Goal: Information Seeking & Learning: Check status

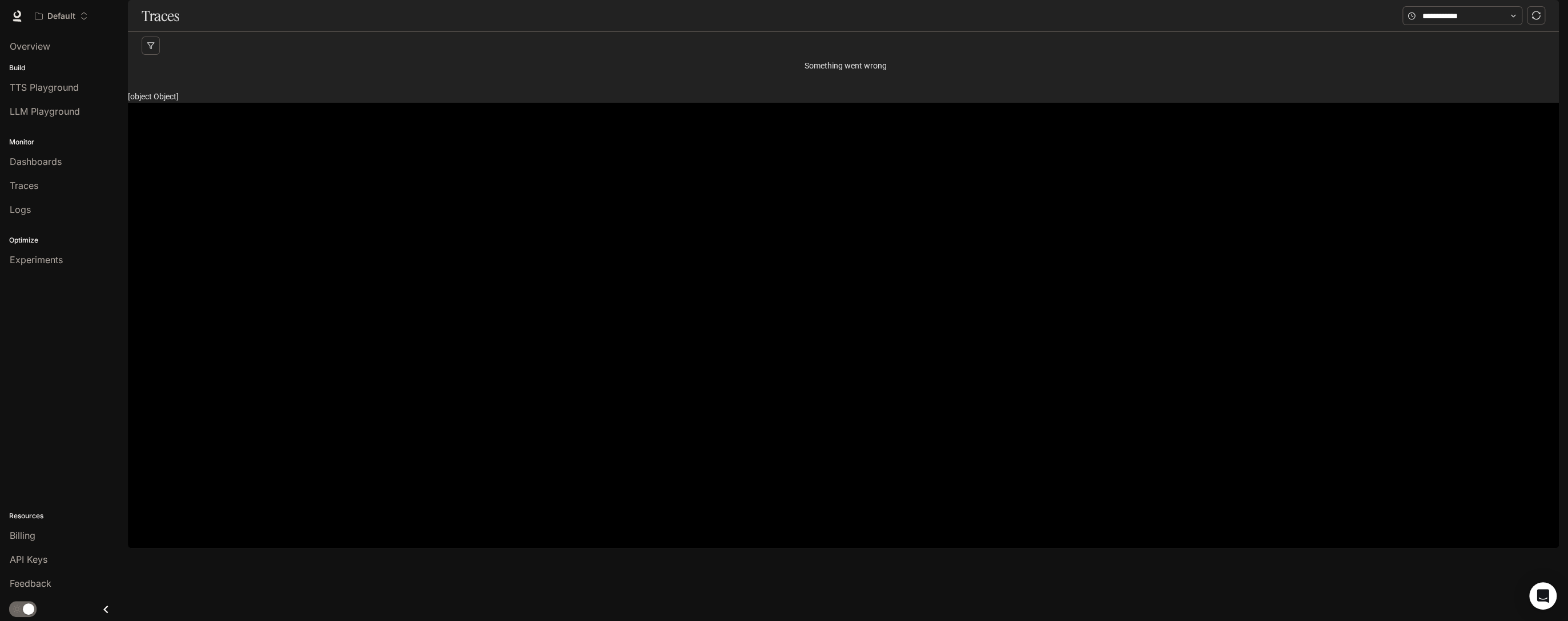
click at [1166, 14] on icon "button" at bounding box center [1543, 15] width 6 height 6
drag, startPoint x: 1244, startPoint y: 23, endPoint x: 1169, endPoint y: 25, distance: 75.0
click at [1166, 621] on div at bounding box center [784, 621] width 1568 height 0
click at [54, 186] on div "Traces" at bounding box center [64, 185] width 109 height 14
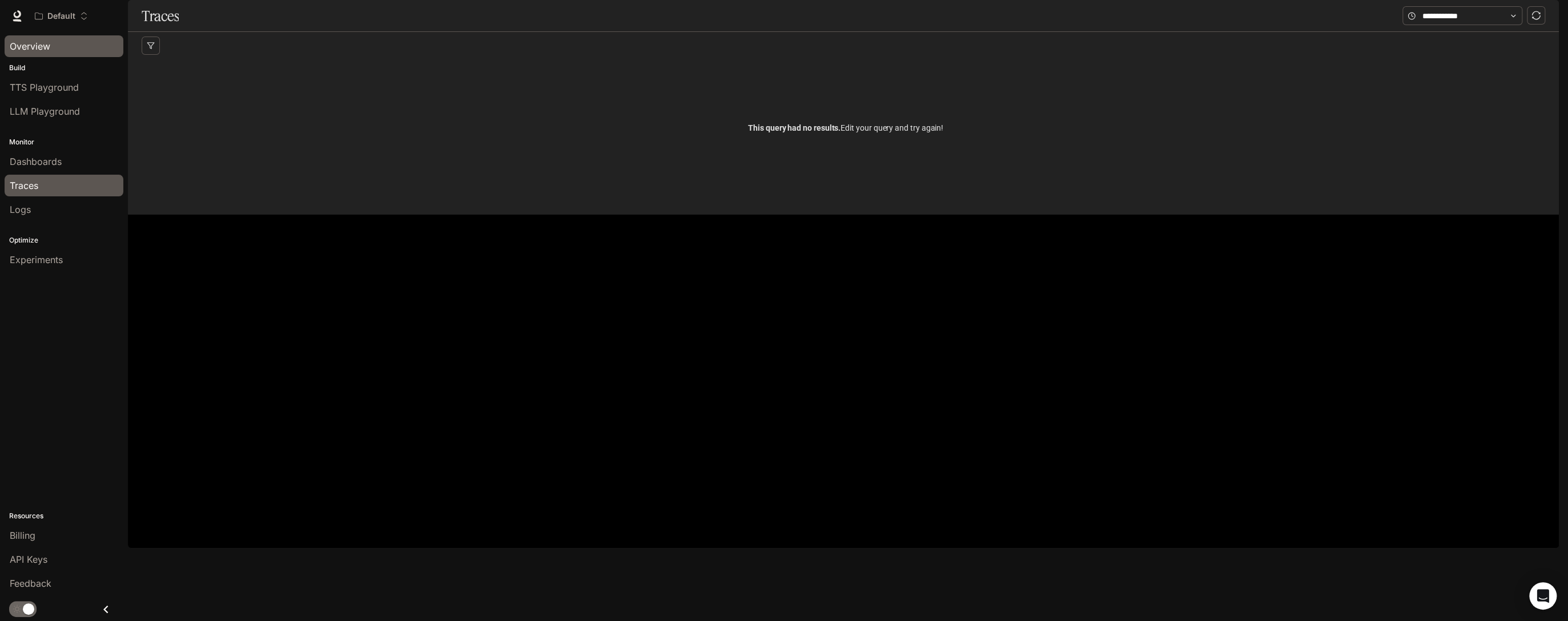
click at [30, 44] on span "Overview" at bounding box center [30, 45] width 41 height 14
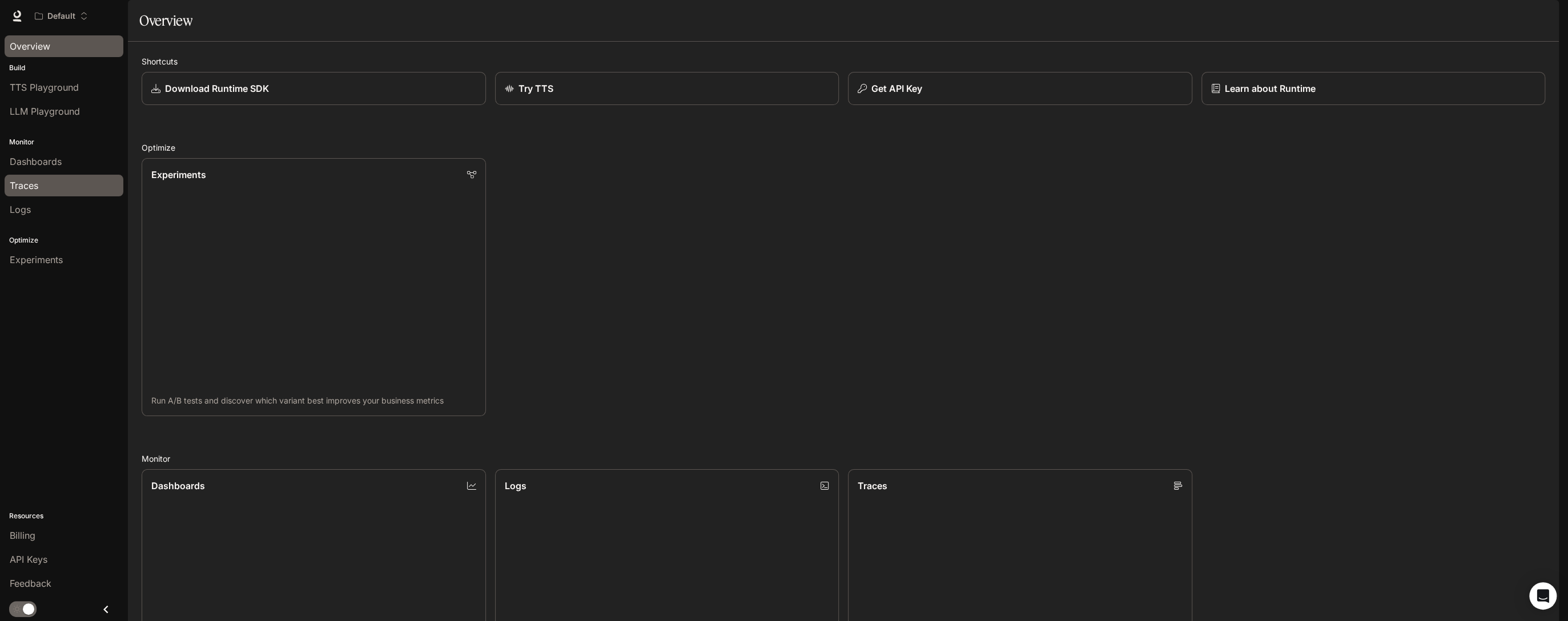
click at [35, 185] on span "Traces" at bounding box center [24, 185] width 28 height 14
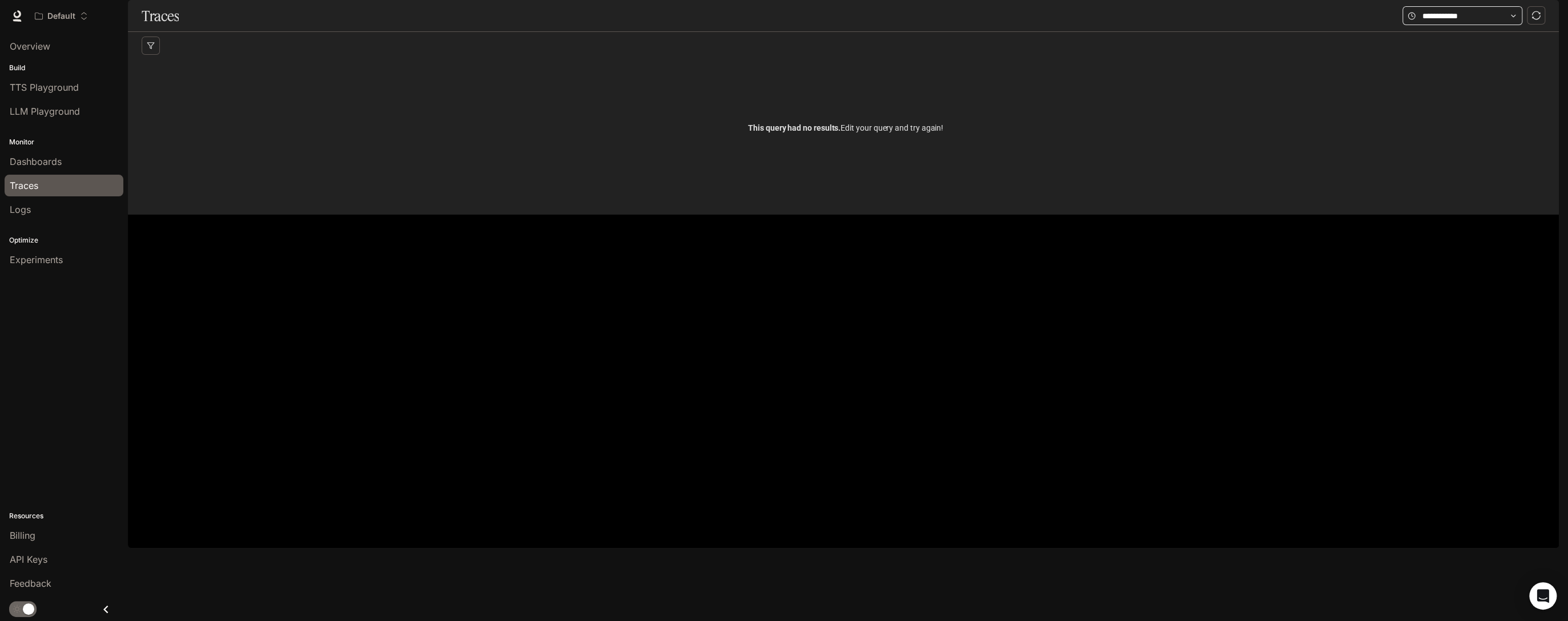
click at [1515, 20] on icon at bounding box center [1514, 15] width 8 height 8
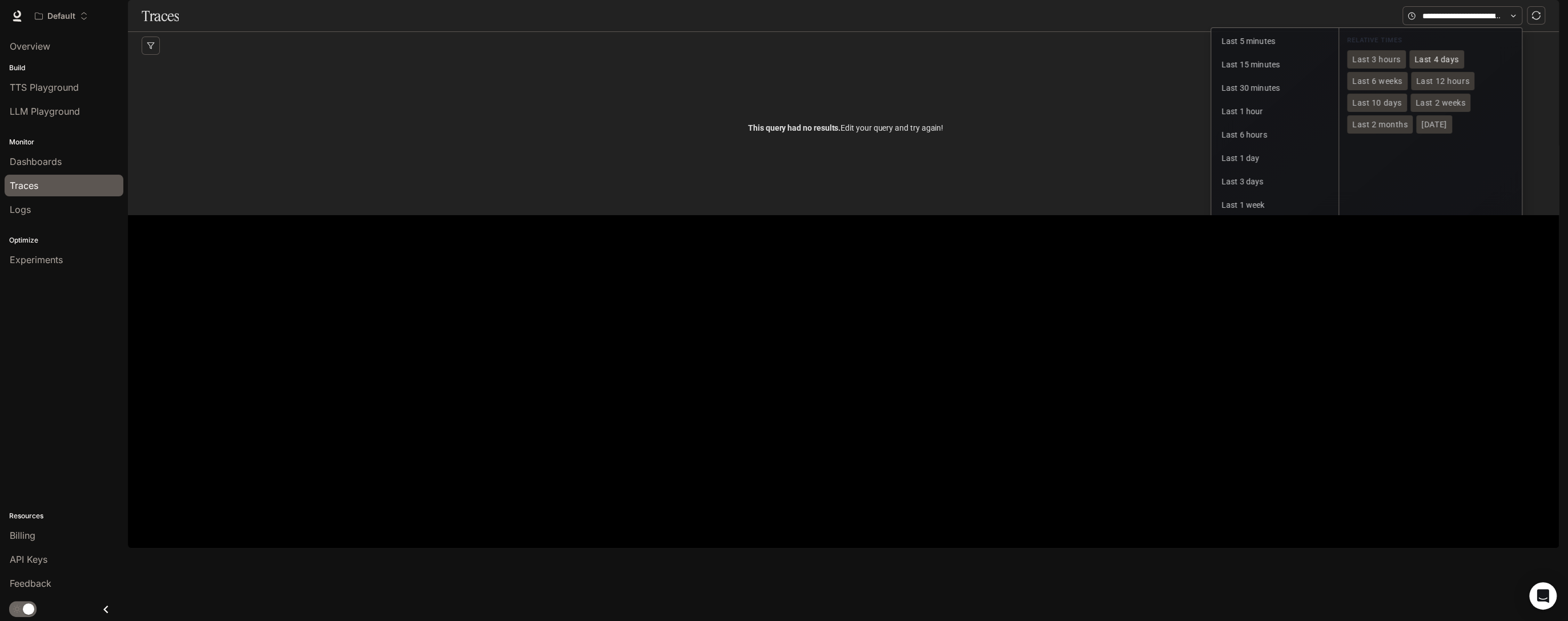
click at [1427, 64] on span "Last 4 days" at bounding box center [1436, 59] width 44 height 10
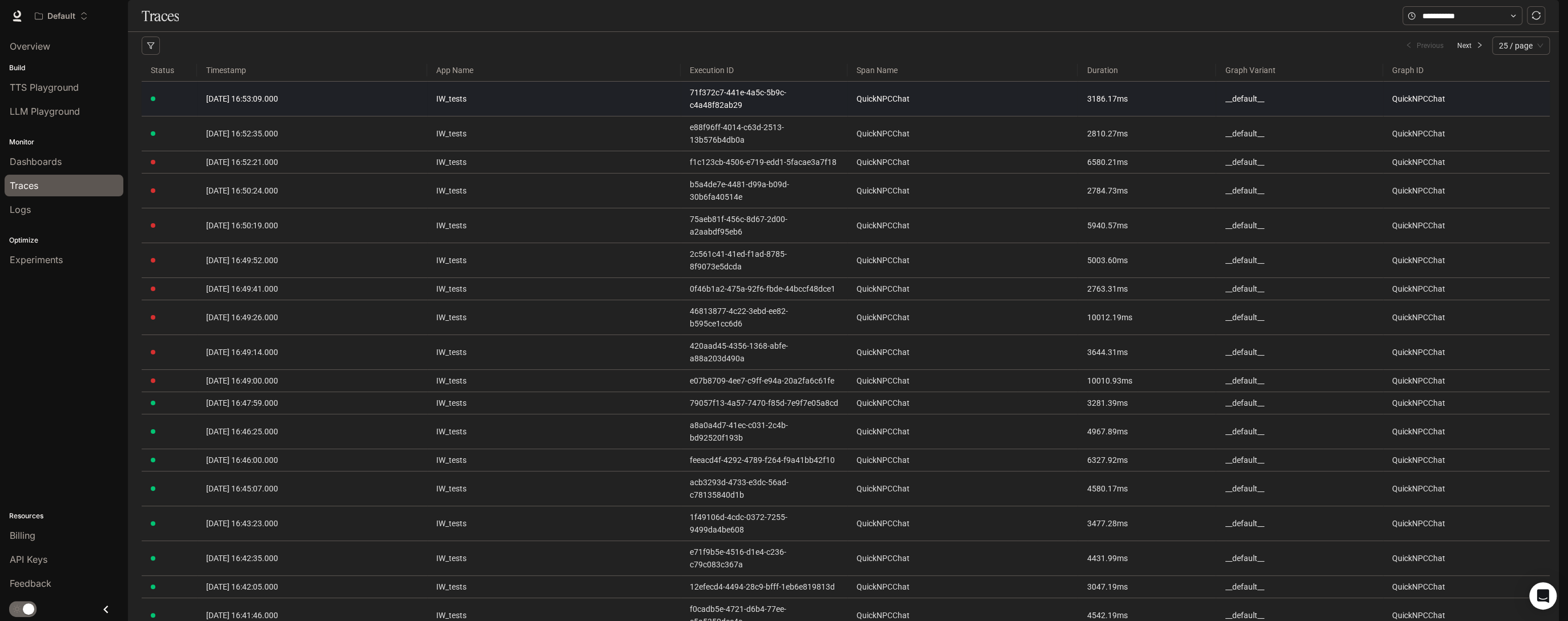
drag, startPoint x: 278, startPoint y: 124, endPoint x: 329, endPoint y: 133, distance: 51.8
click at [278, 104] on span "2025-10-14 16:53:09.000" at bounding box center [242, 99] width 72 height 9
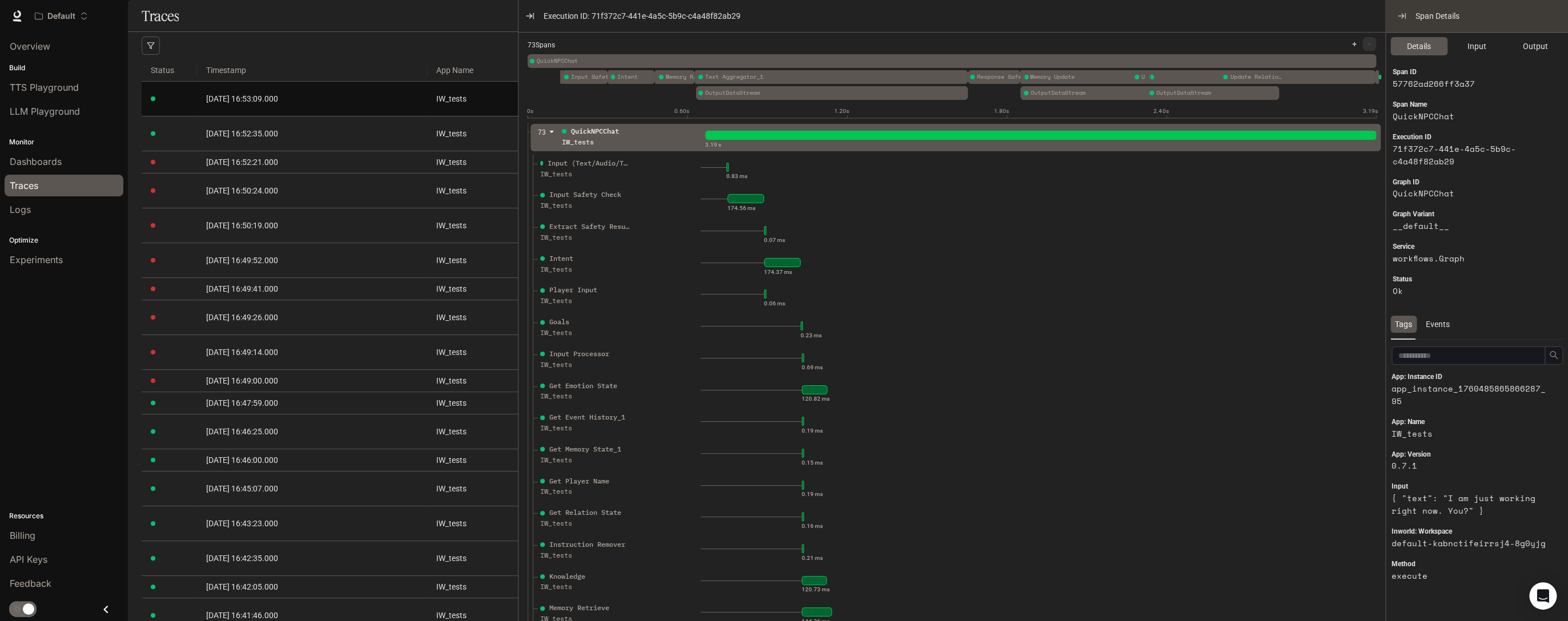
drag, startPoint x: 1109, startPoint y: 235, endPoint x: 517, endPoint y: 224, distance: 592.1
click at [517, 224] on div at bounding box center [518, 310] width 5 height 621
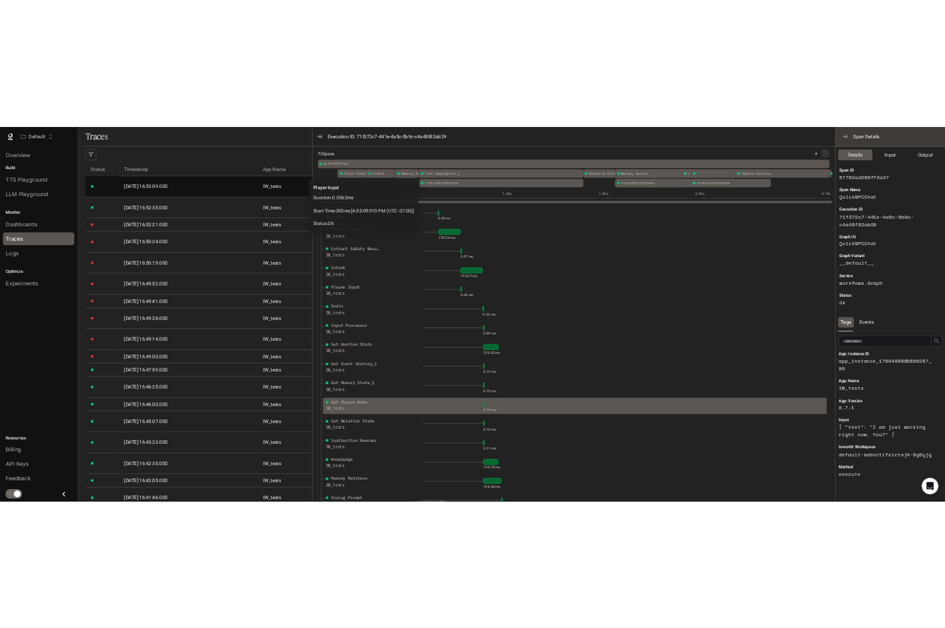
scroll to position [201, 0]
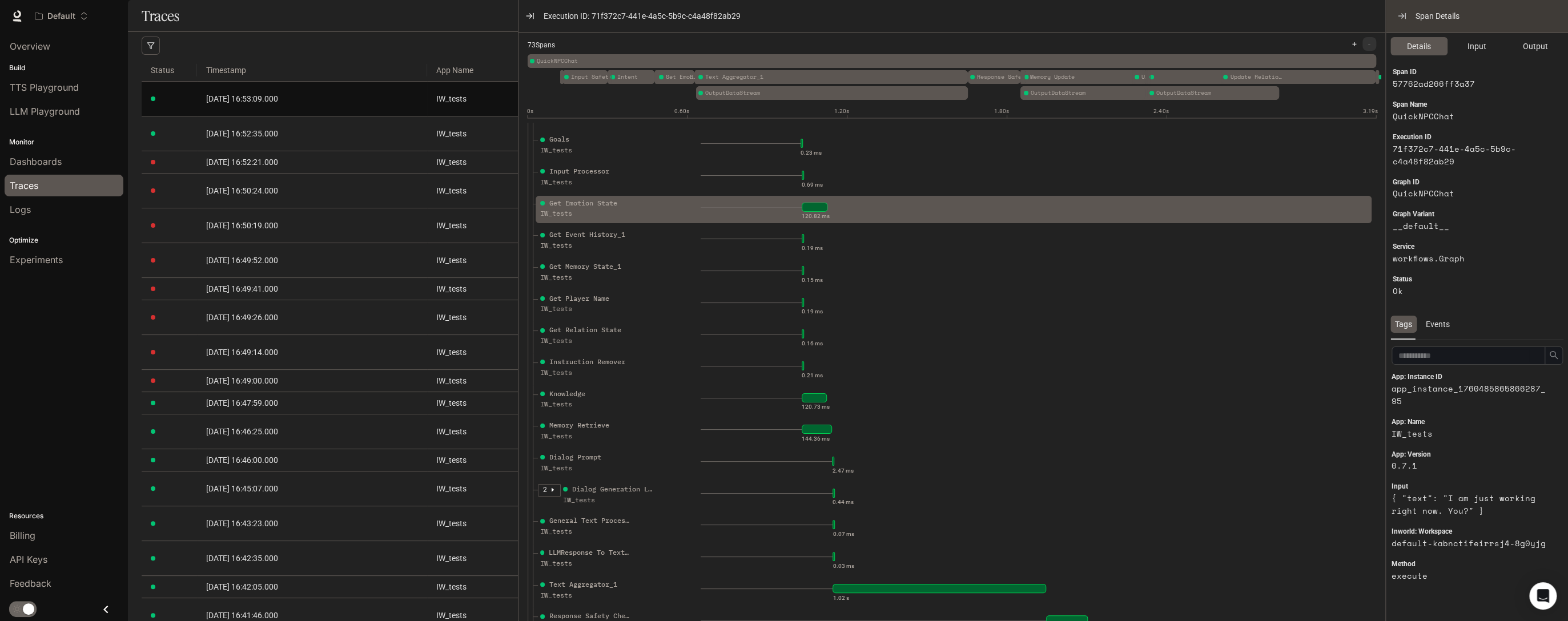
click at [612, 215] on div "IW_tests" at bounding box center [586, 214] width 92 height 11
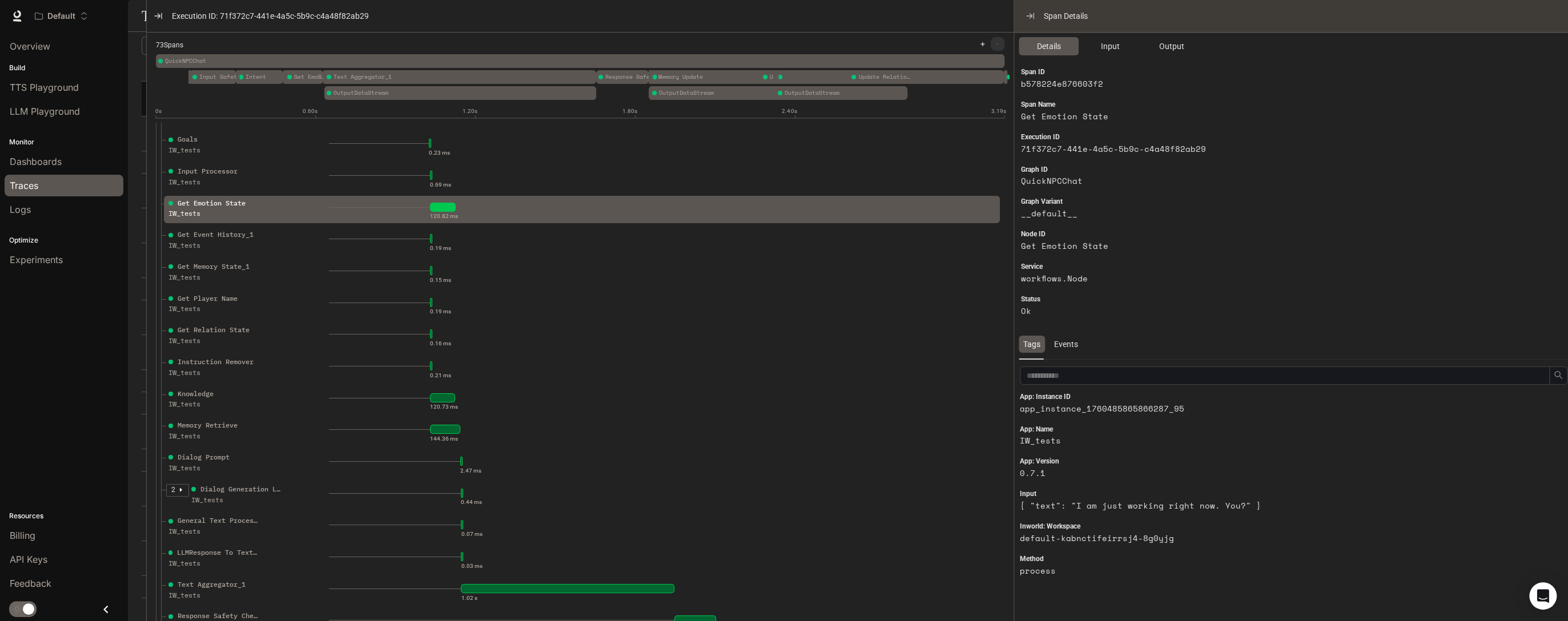
drag, startPoint x: 1384, startPoint y: 271, endPoint x: 1008, endPoint y: 291, distance: 376.5
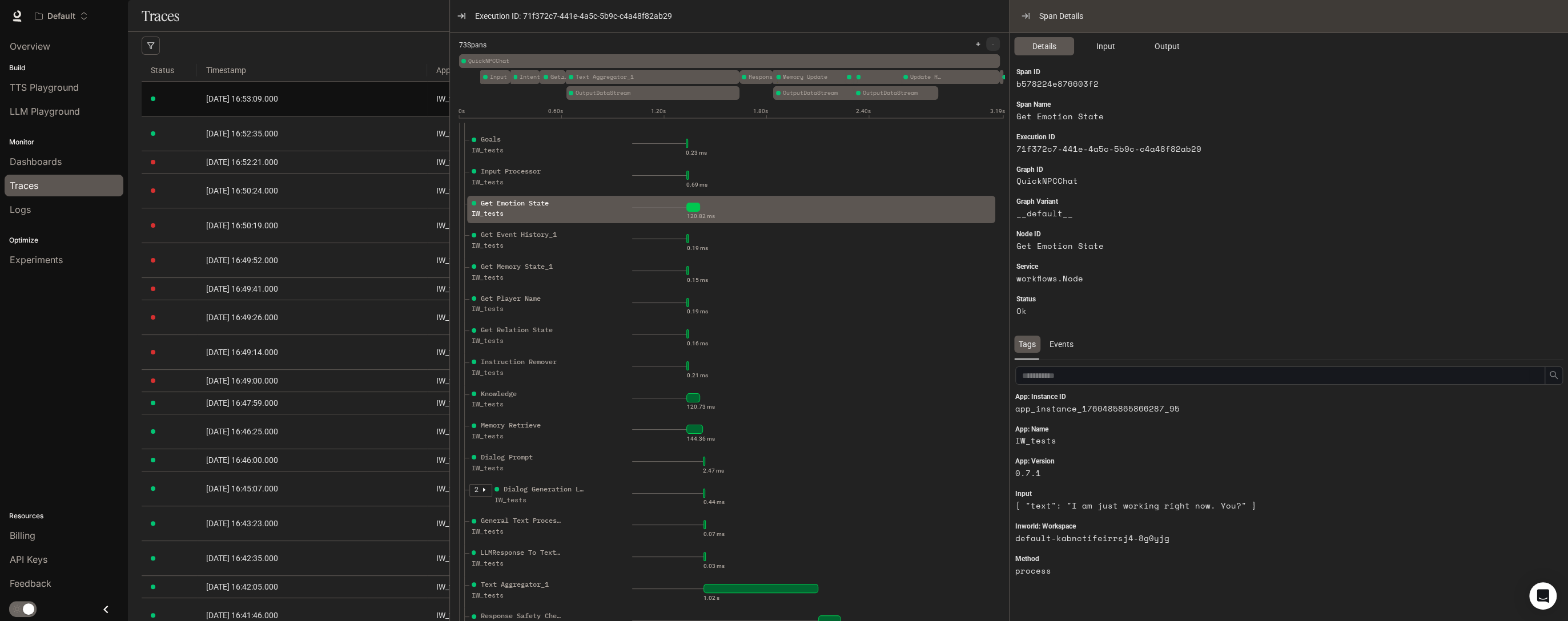
drag, startPoint x: 146, startPoint y: 256, endPoint x: 743, endPoint y: 304, distance: 598.9
click at [1105, 50] on span "Input" at bounding box center [1105, 46] width 19 height 13
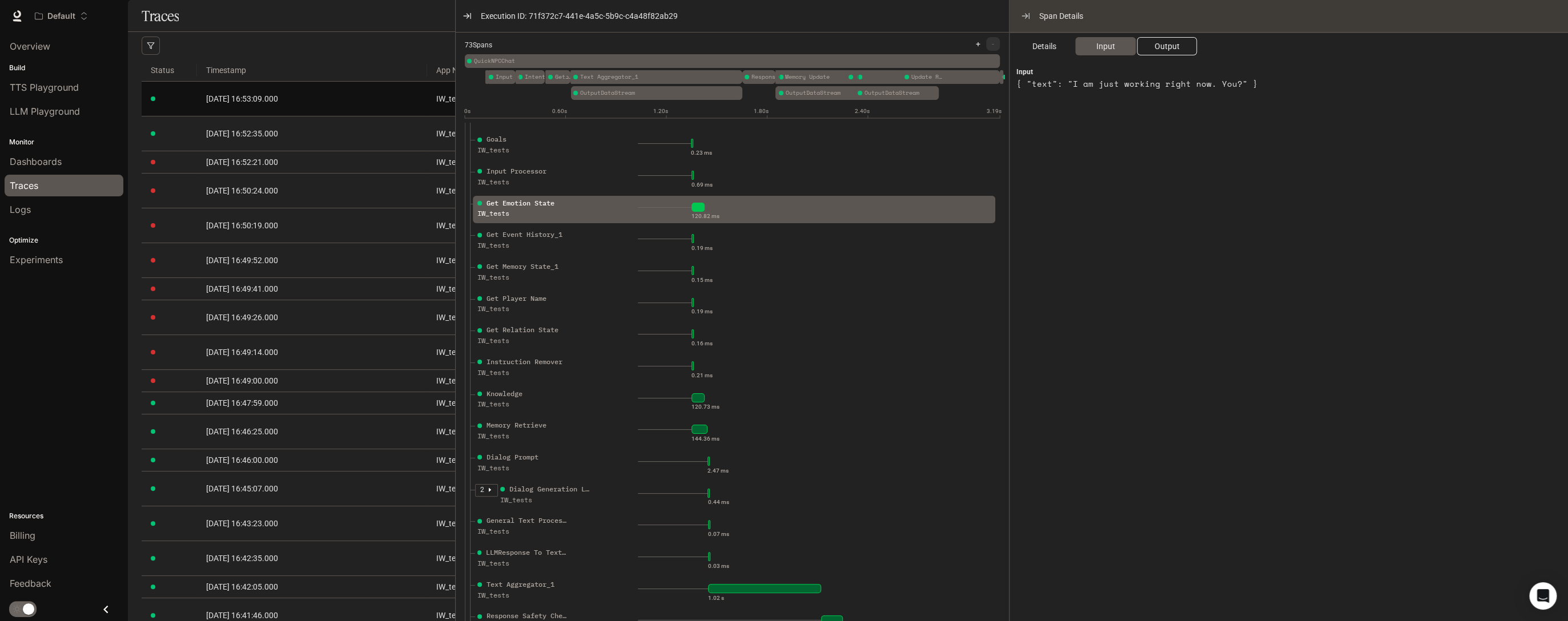
click at [1160, 52] on span "Output" at bounding box center [1167, 46] width 25 height 13
click at [1102, 47] on span "Input" at bounding box center [1105, 46] width 19 height 13
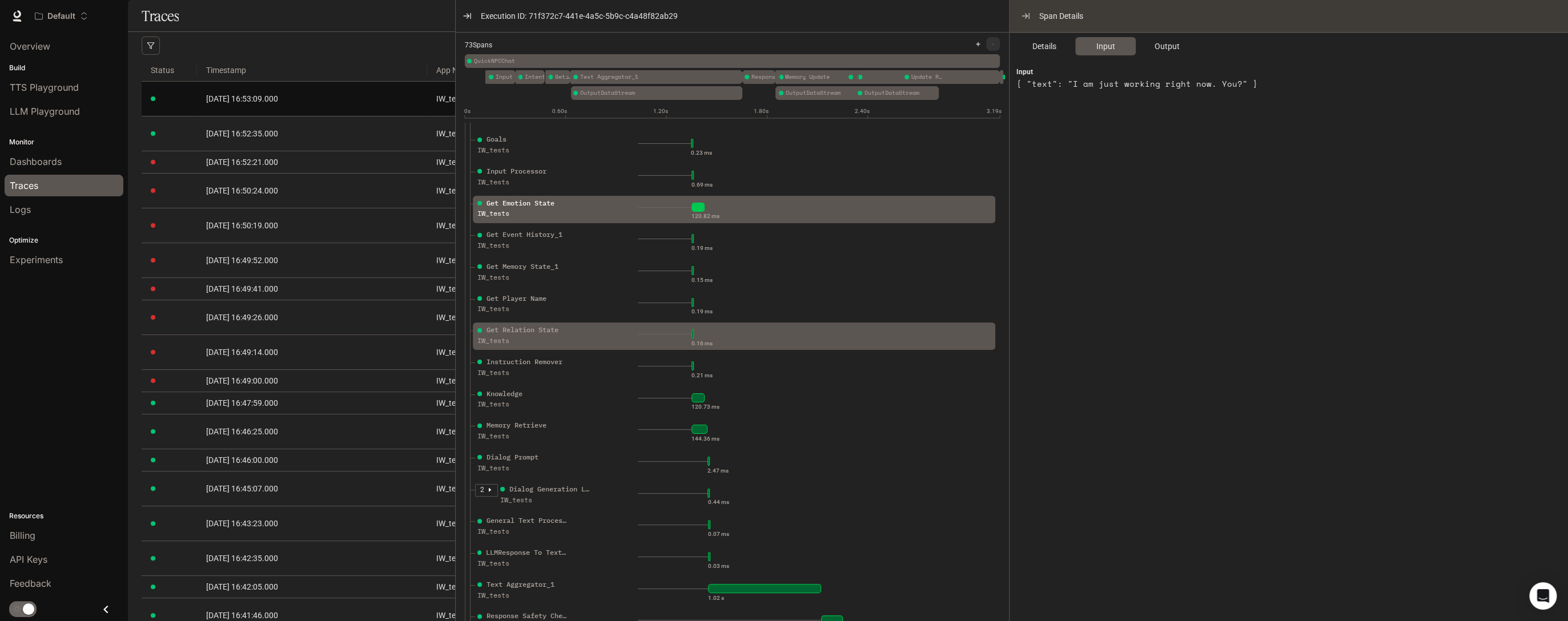
click at [569, 341] on div "Get Relation State IW_tests" at bounding box center [556, 339] width 163 height 28
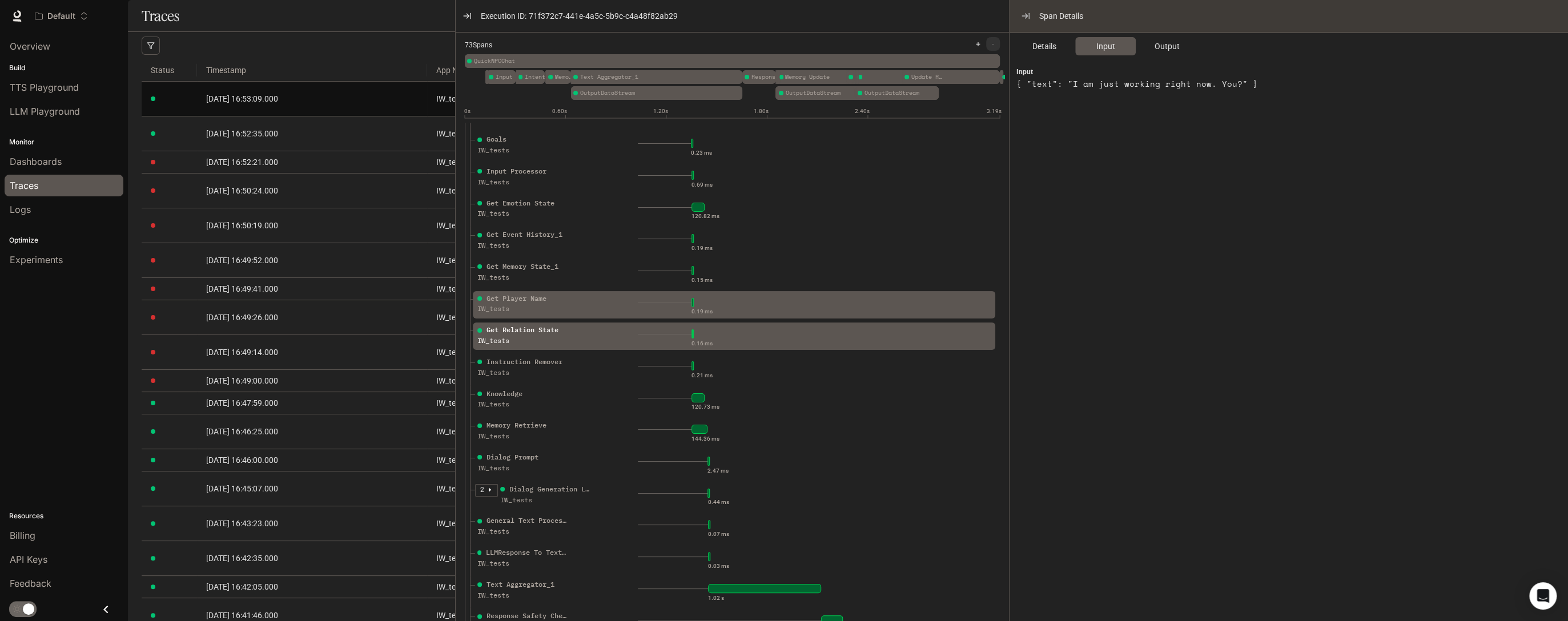
click at [516, 315] on div "IW_tests" at bounding box center [523, 310] width 92 height 11
click at [533, 342] on div "IW_tests" at bounding box center [523, 341] width 92 height 11
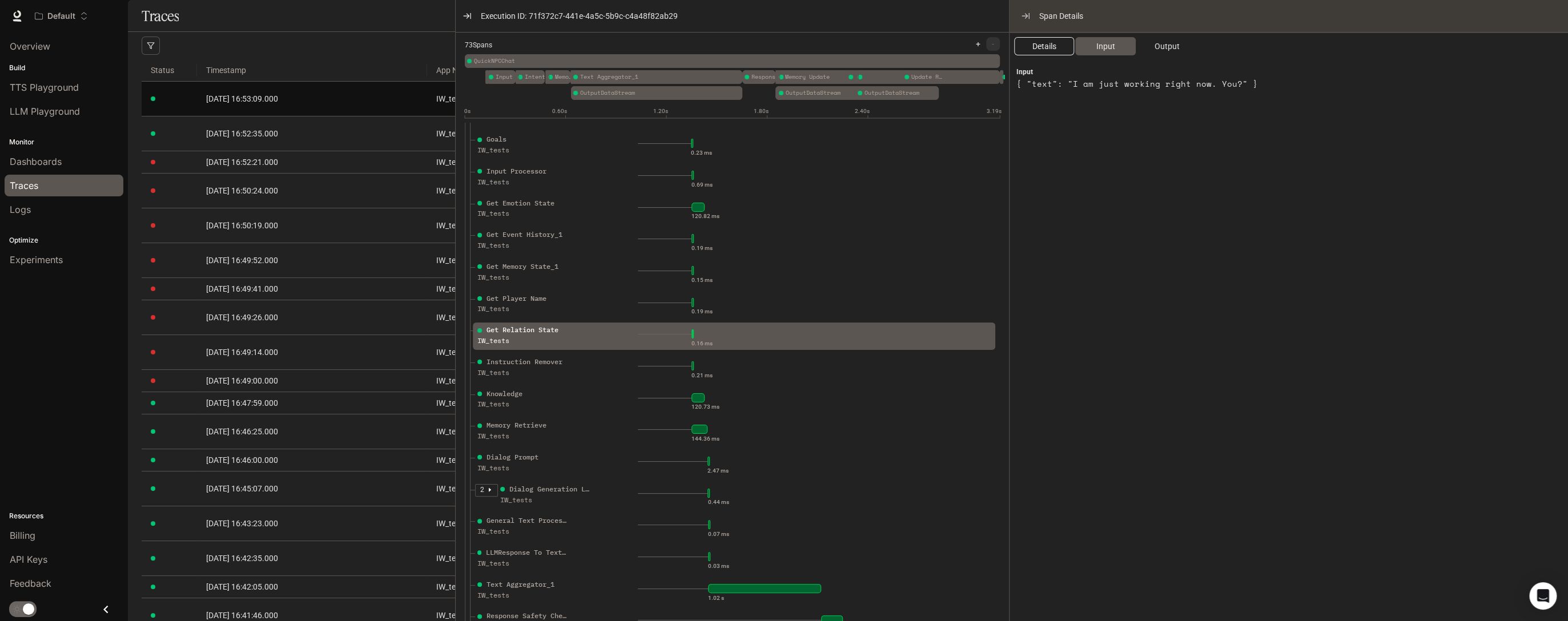
click at [1032, 48] on span "Details" at bounding box center [1044, 46] width 24 height 13
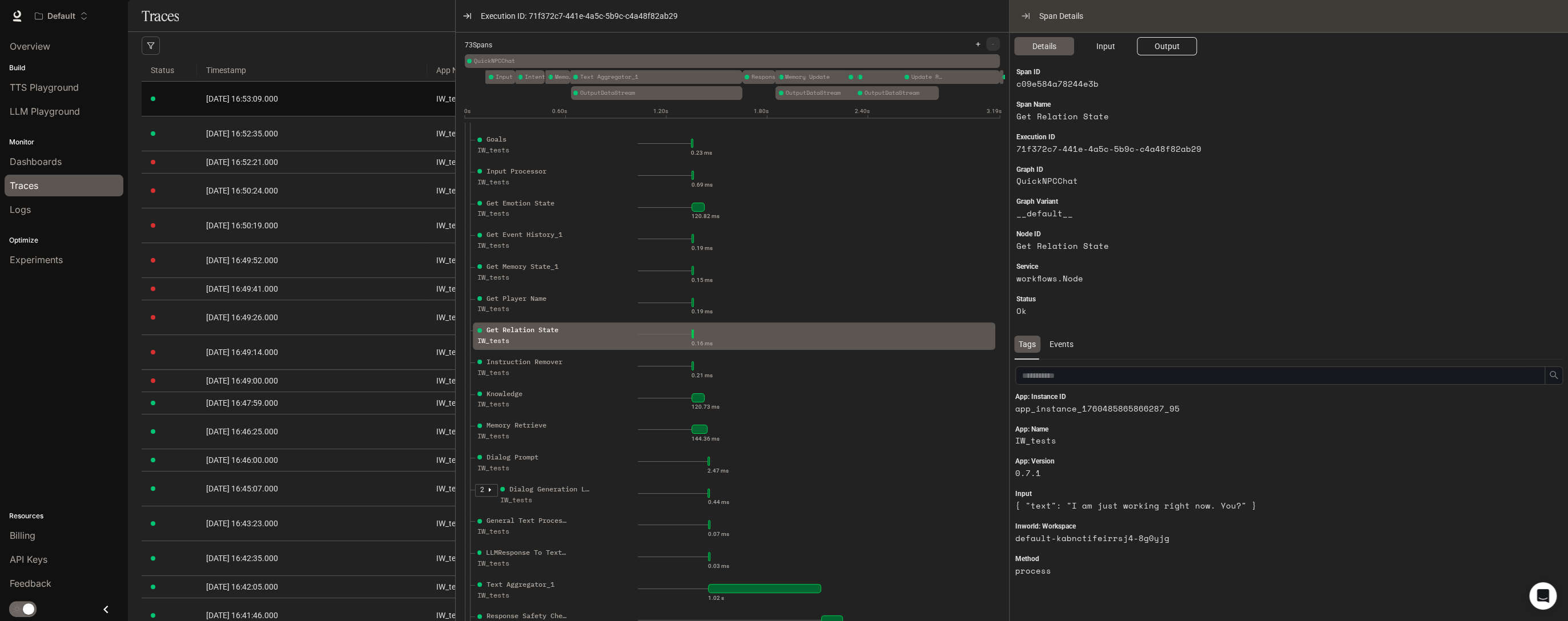
click at [1172, 44] on span "Output" at bounding box center [1167, 46] width 25 height 13
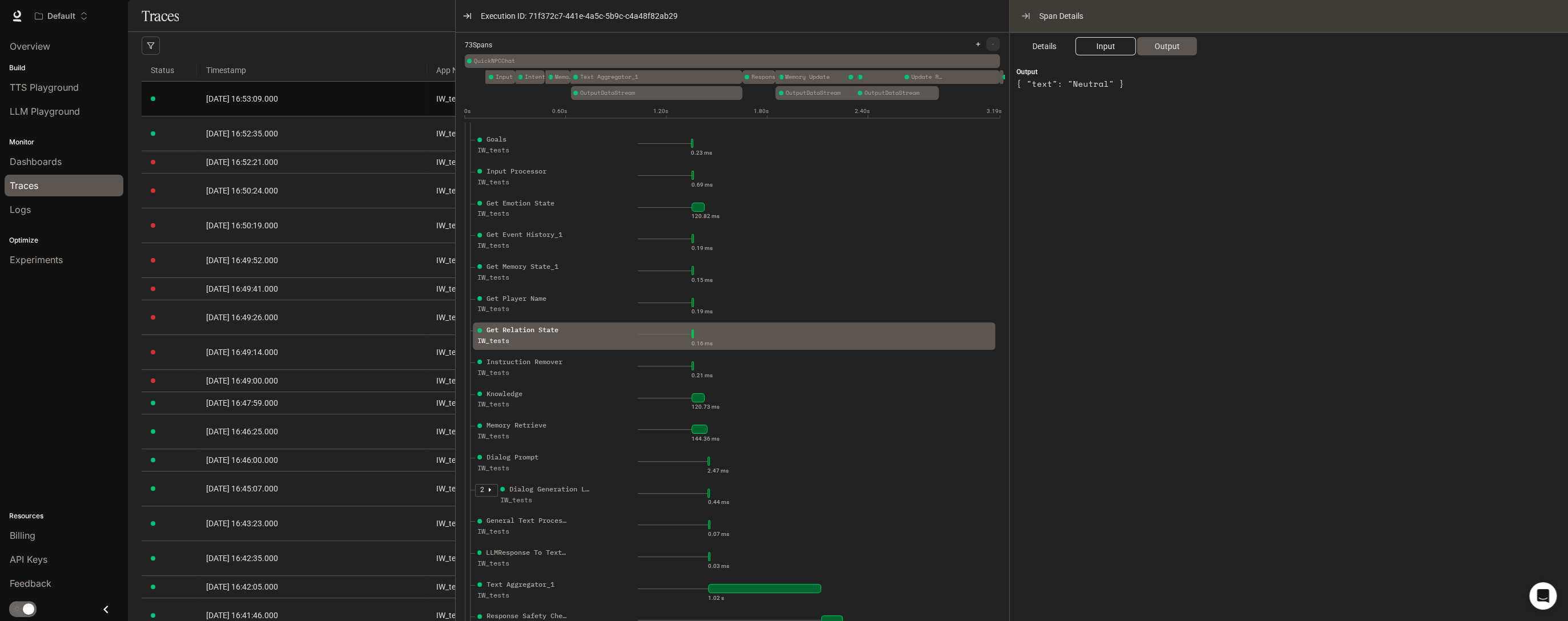
click at [1106, 44] on span "Input" at bounding box center [1105, 46] width 19 height 13
click at [1185, 41] on button "Output" at bounding box center [1168, 46] width 60 height 18
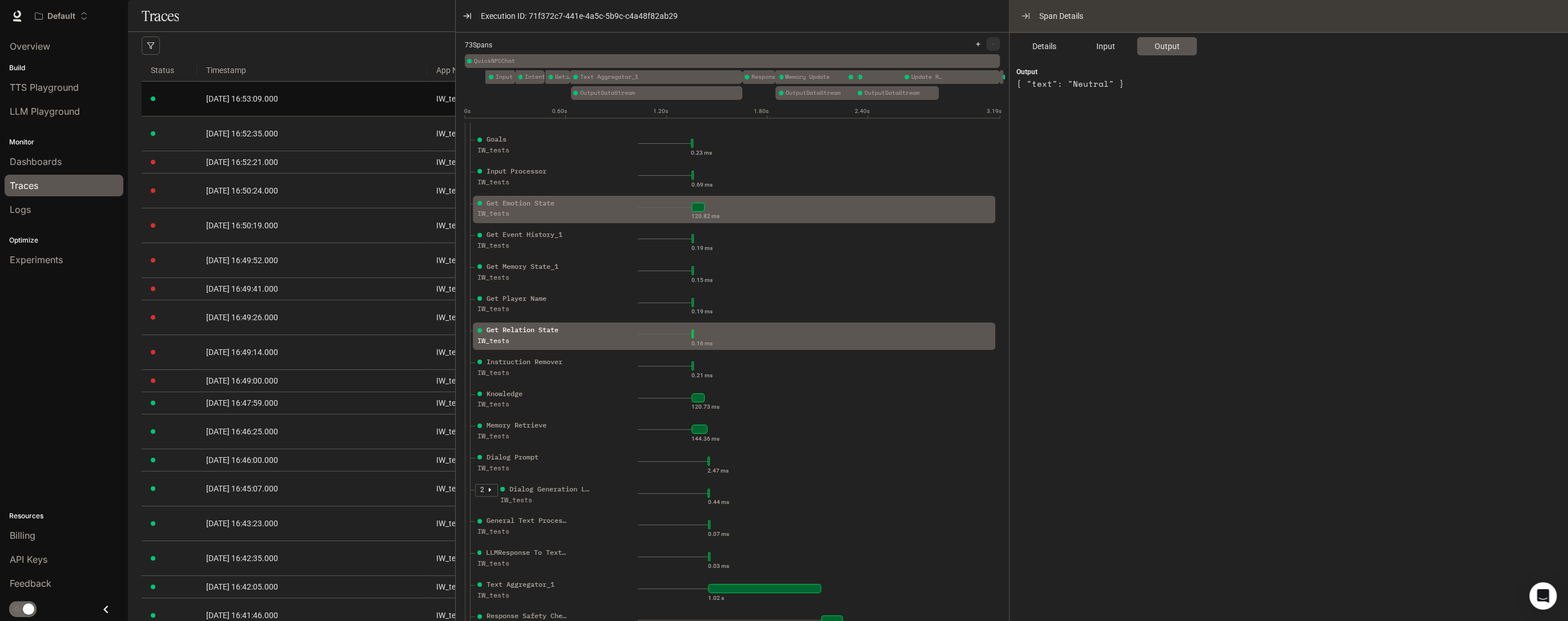
click at [556, 217] on div "IW_tests" at bounding box center [523, 214] width 92 height 11
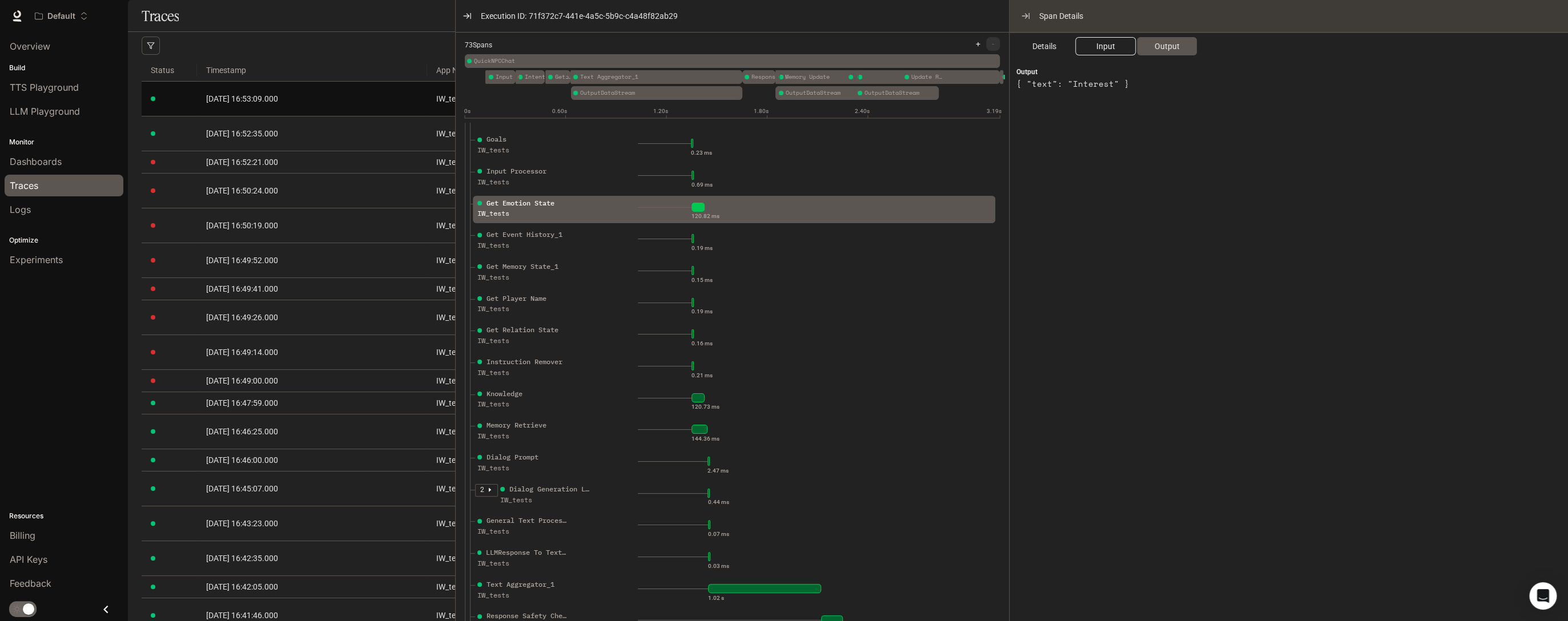
click at [1107, 48] on span "Input" at bounding box center [1105, 46] width 19 height 13
click at [1177, 44] on span "Output" at bounding box center [1167, 46] width 25 height 13
click at [1103, 45] on span "Input" at bounding box center [1105, 46] width 19 height 13
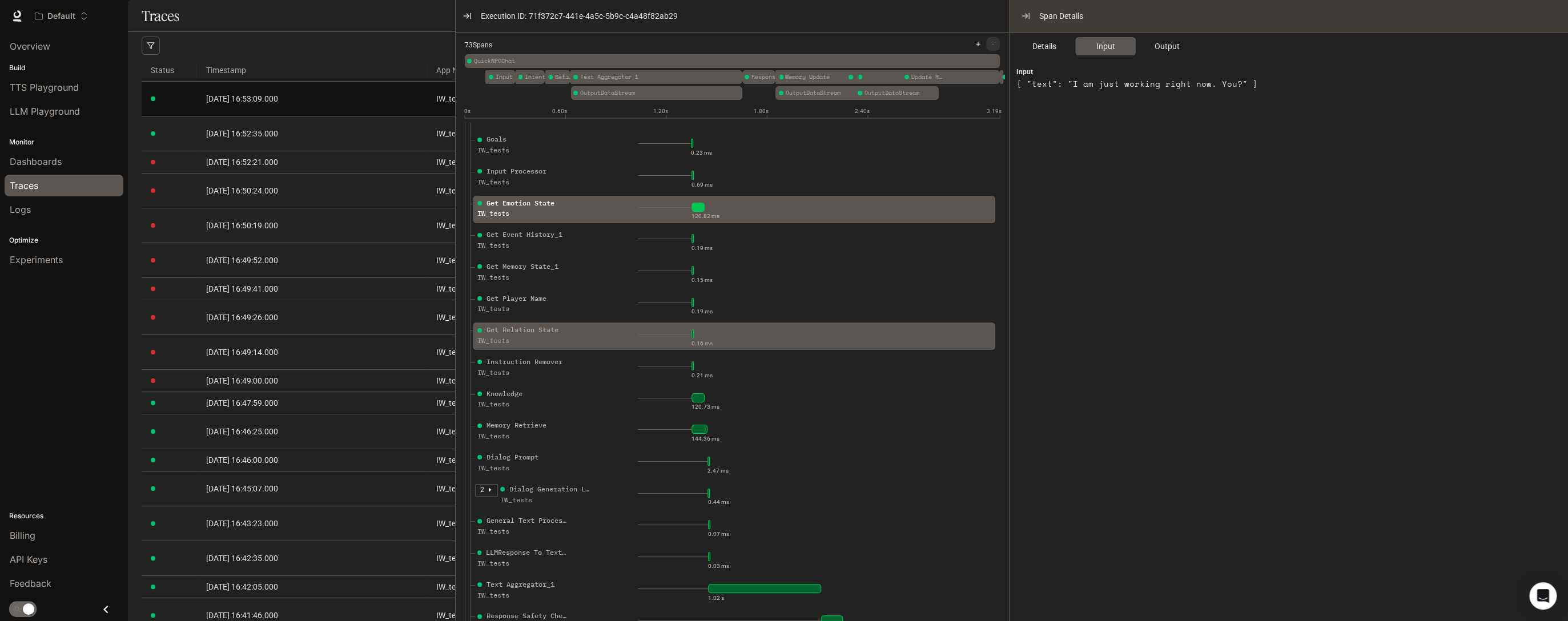
click at [524, 347] on div "IW_tests" at bounding box center [523, 341] width 92 height 11
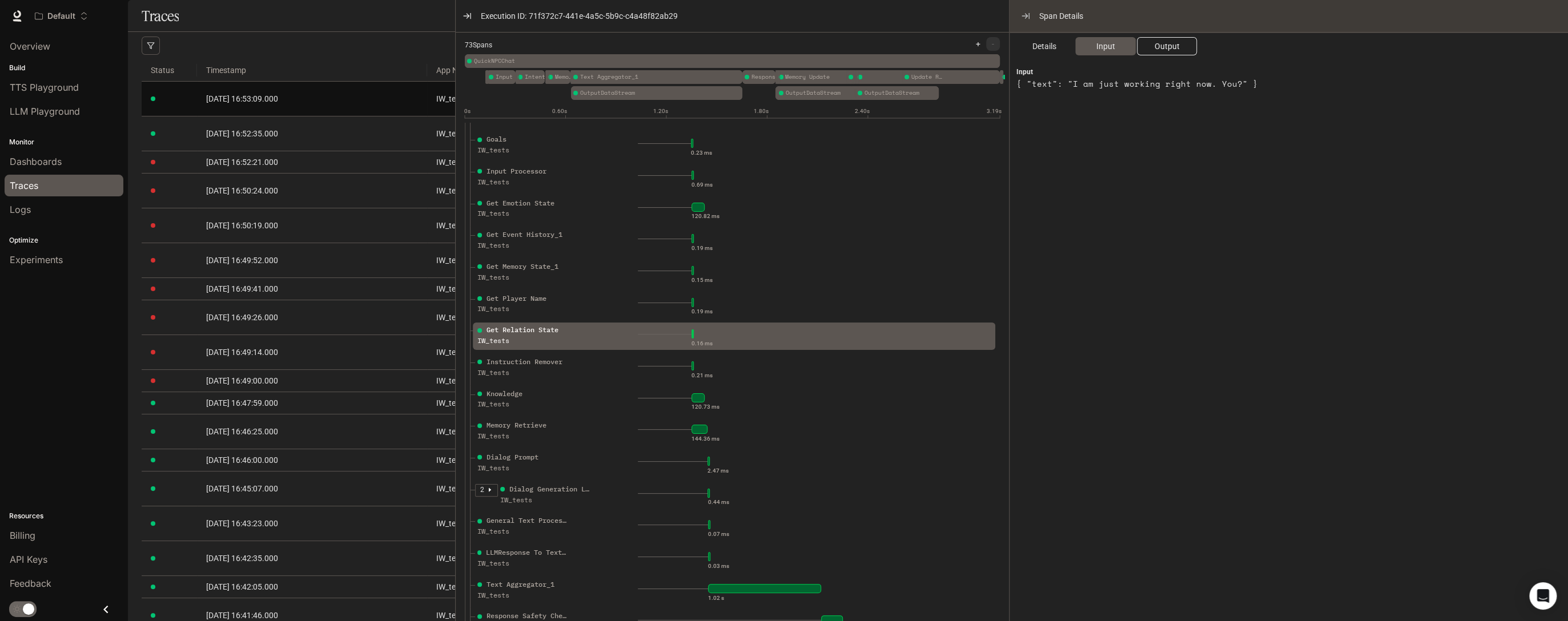
click at [1169, 45] on span "Output" at bounding box center [1167, 46] width 25 height 13
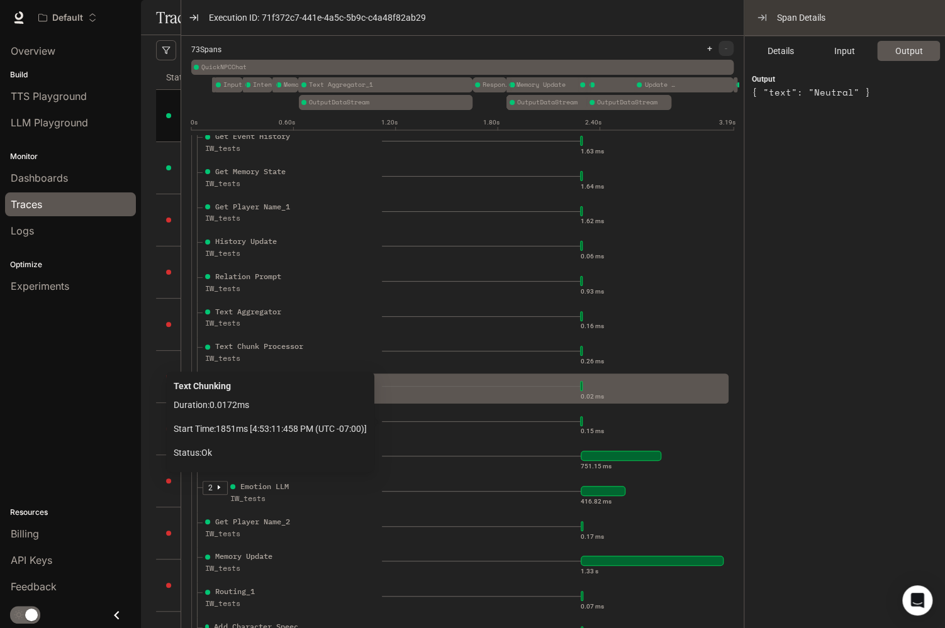
scroll to position [1057, 0]
